Goal: Transaction & Acquisition: Purchase product/service

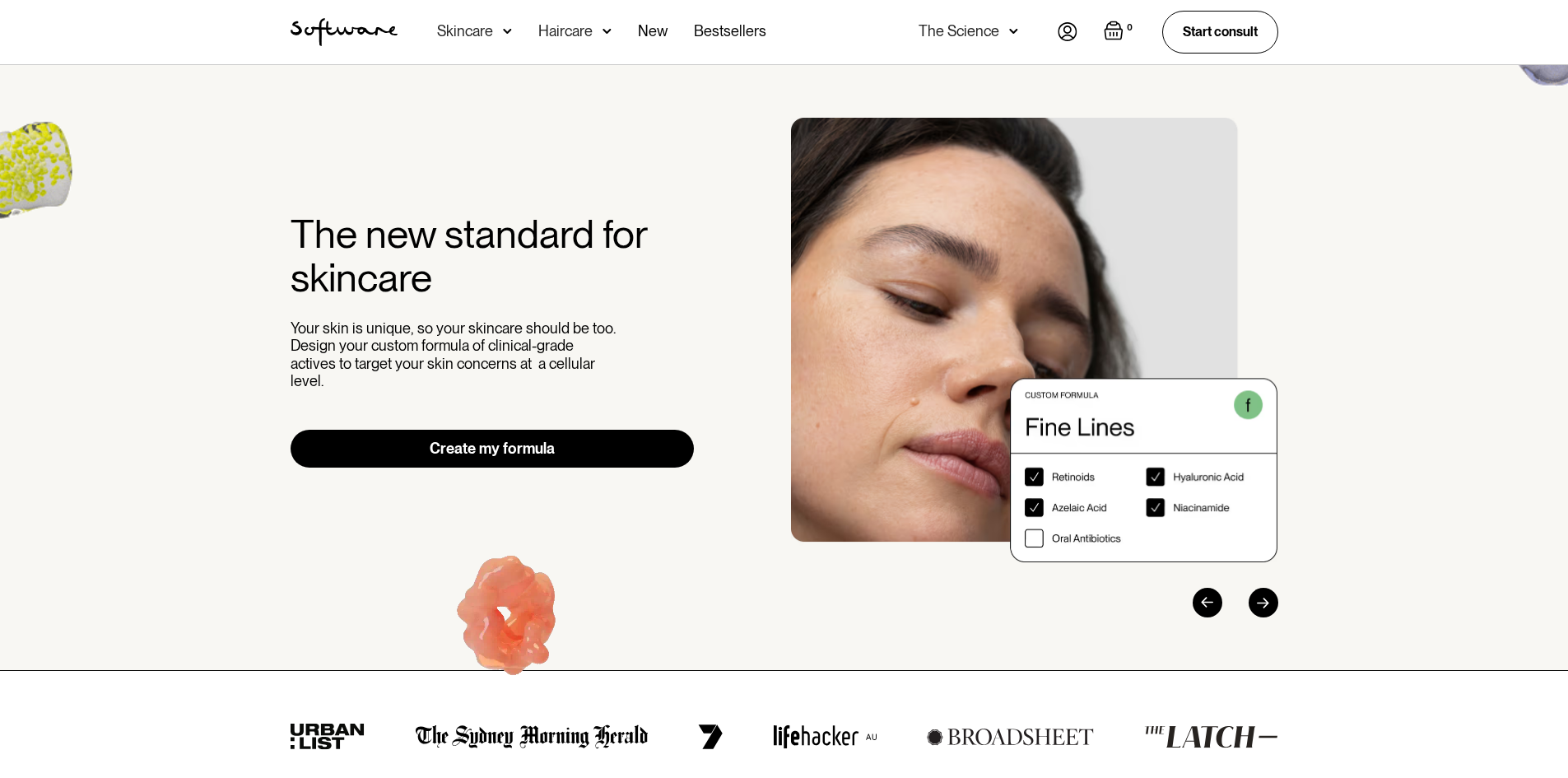
click at [487, 31] on div "Skincare" at bounding box center [464, 31] width 56 height 17
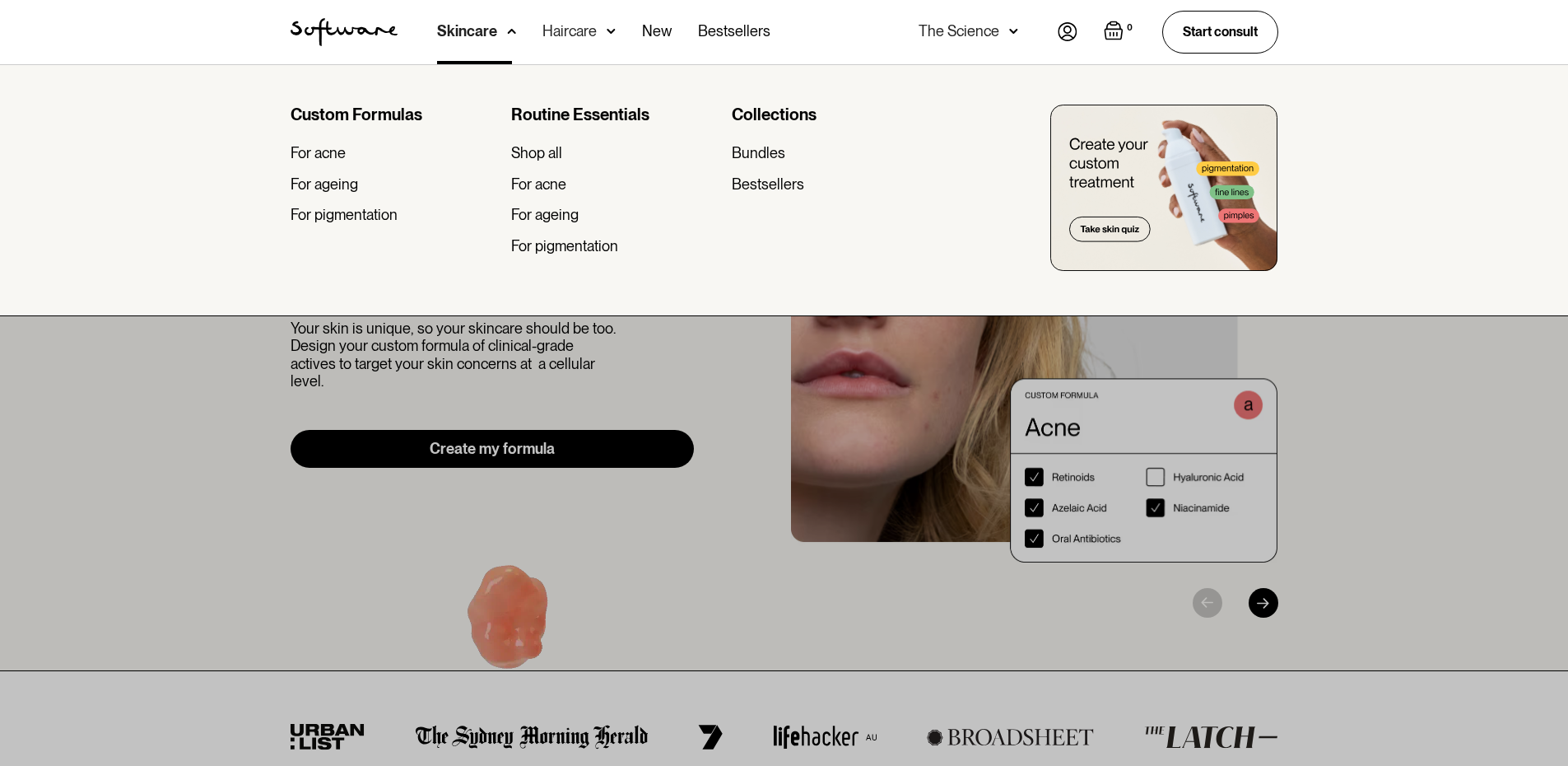
click at [595, 428] on div at bounding box center [784, 447] width 1568 height 766
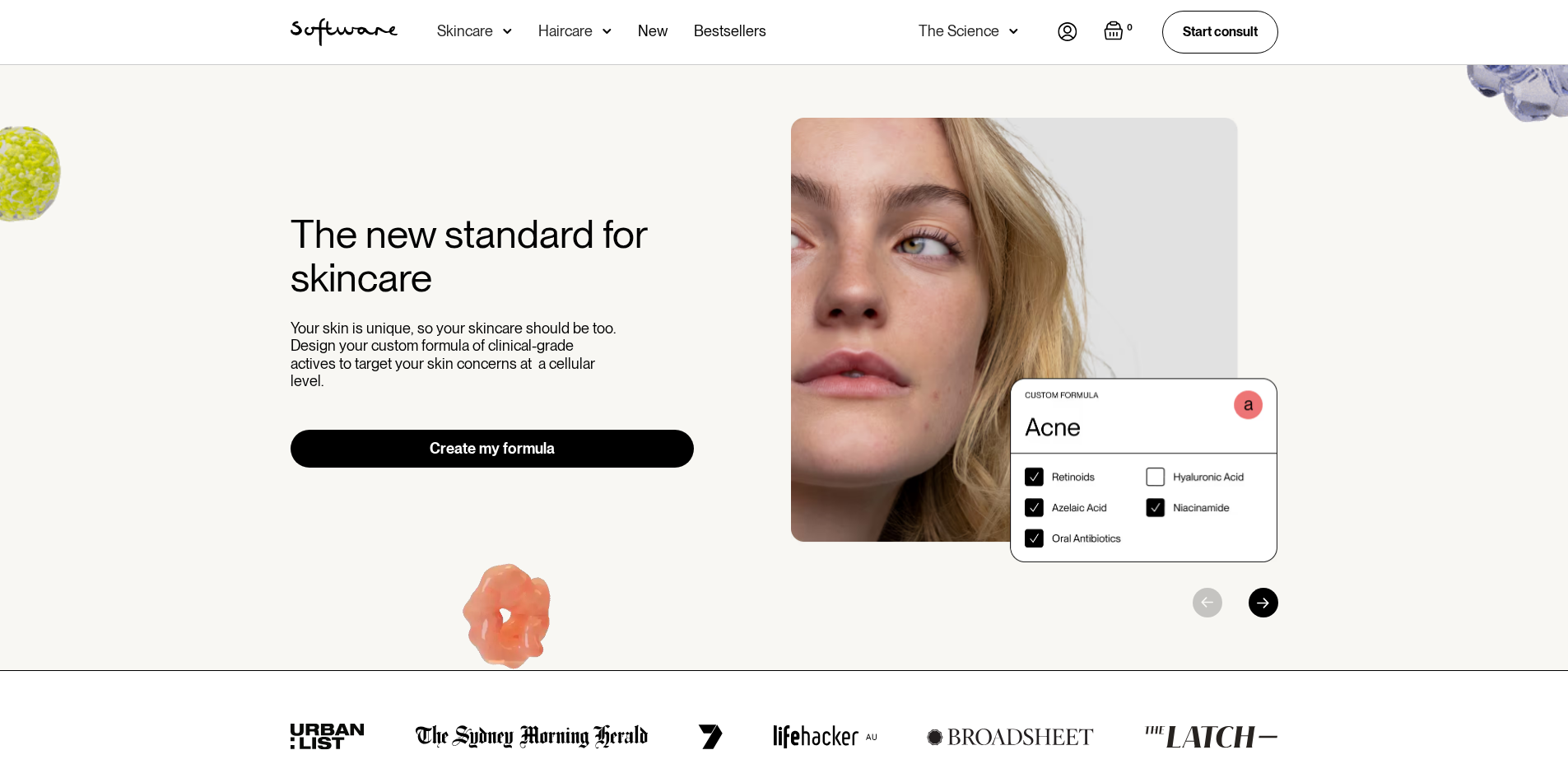
click at [503, 444] on link "Create my formula" at bounding box center [492, 448] width 404 height 38
